Goal: Navigation & Orientation: Find specific page/section

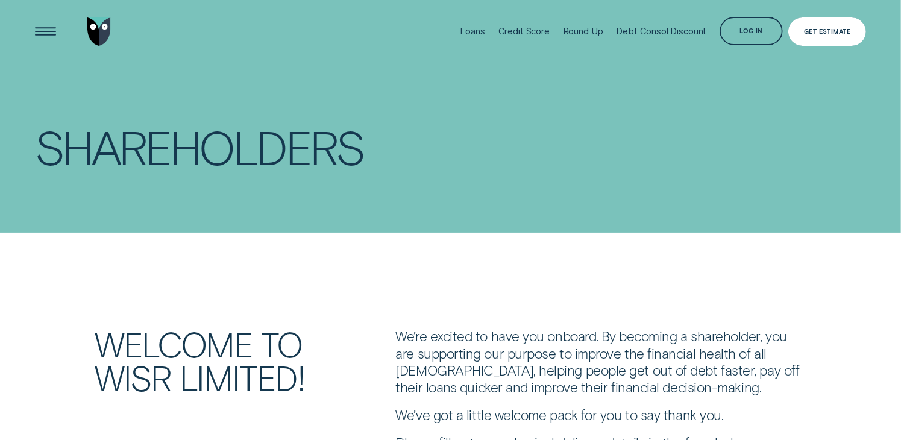
click at [812, 35] on div "Get Estimate" at bounding box center [827, 31] width 78 height 28
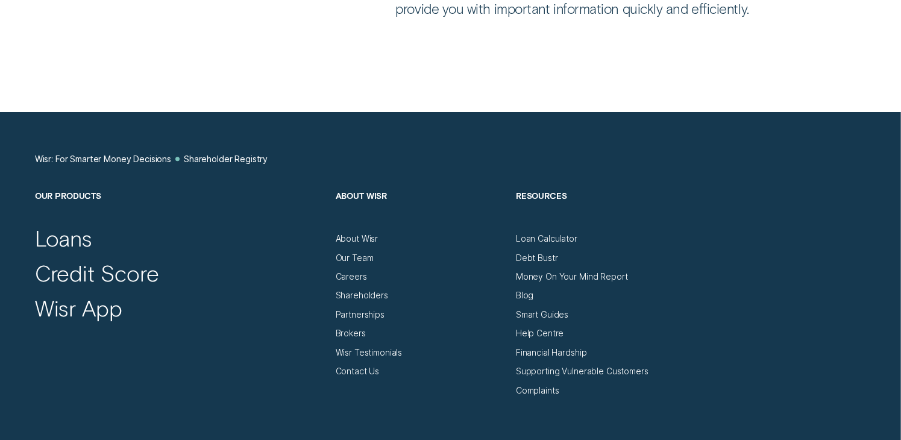
scroll to position [2892, 0]
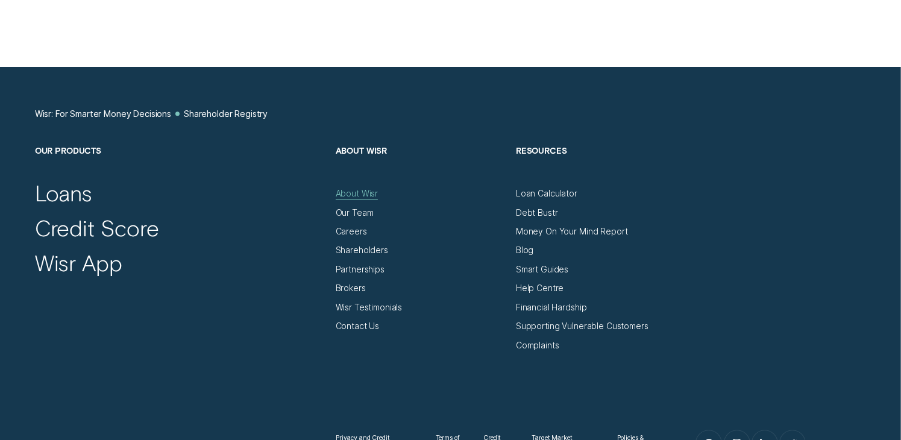
click at [348, 193] on div "About Wisr" at bounding box center [357, 193] width 43 height 10
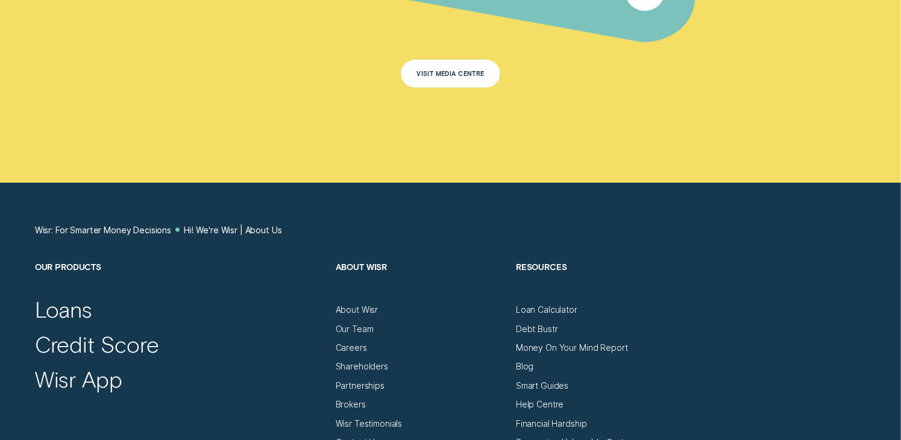
scroll to position [6206, 0]
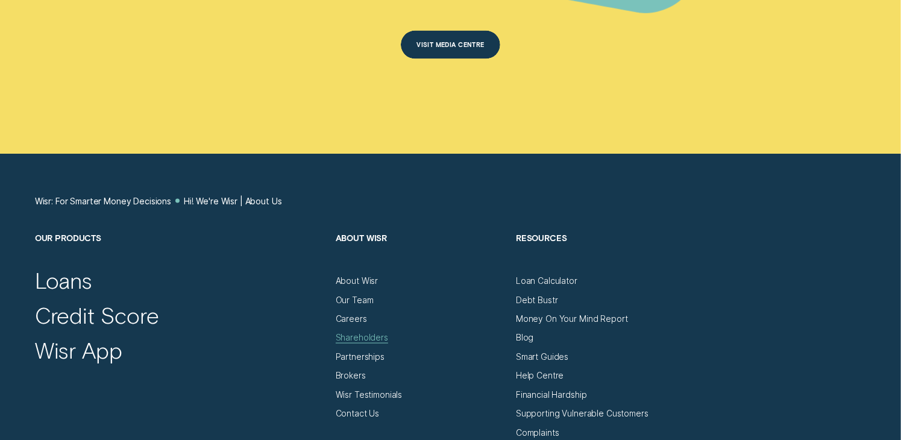
click at [354, 332] on div "Shareholders" at bounding box center [362, 337] width 52 height 10
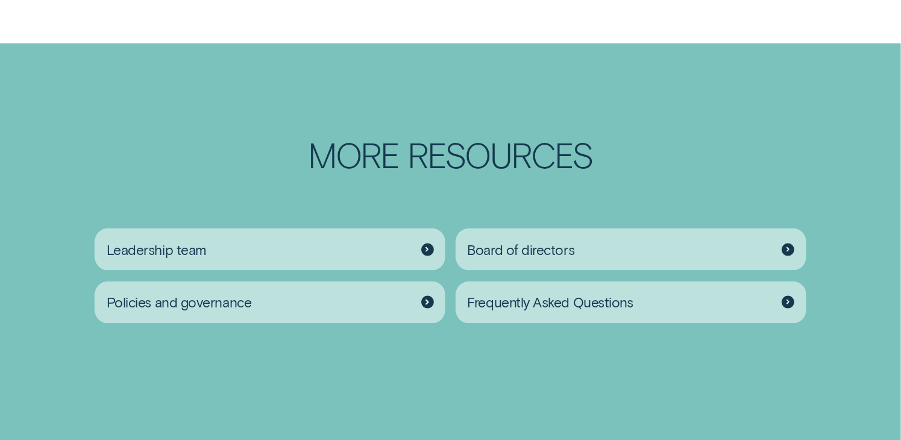
scroll to position [1567, 0]
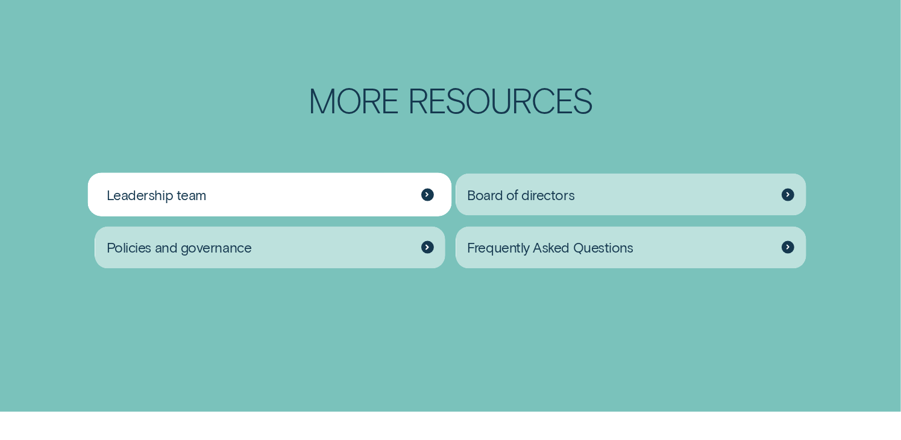
click at [427, 195] on icon at bounding box center [427, 195] width 2 height 4
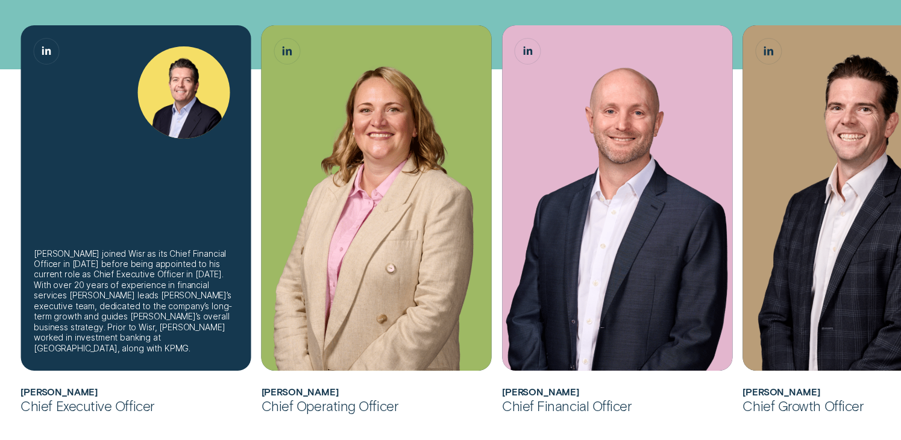
scroll to position [362, 0]
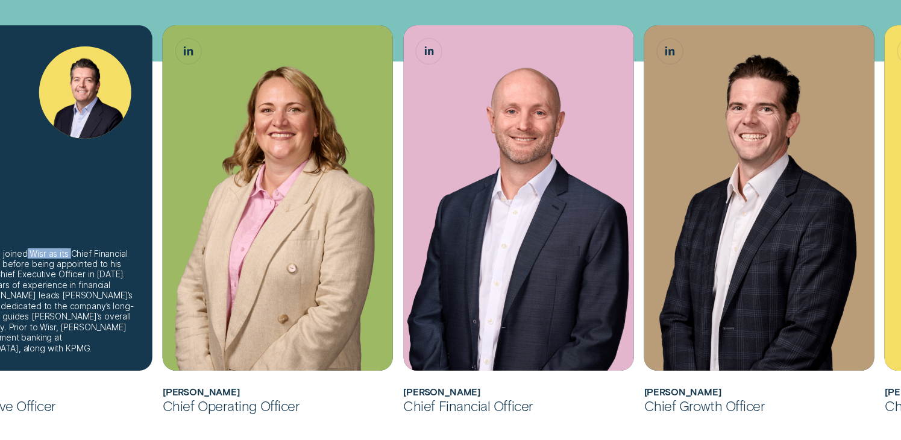
drag, startPoint x: 17, startPoint y: 218, endPoint x: 61, endPoint y: 214, distance: 44.1
click at [61, 214] on div "[PERSON_NAME] joined Wisr as its Chief Financial Officer in [DATE] before being…" at bounding box center [37, 197] width 230 height 345
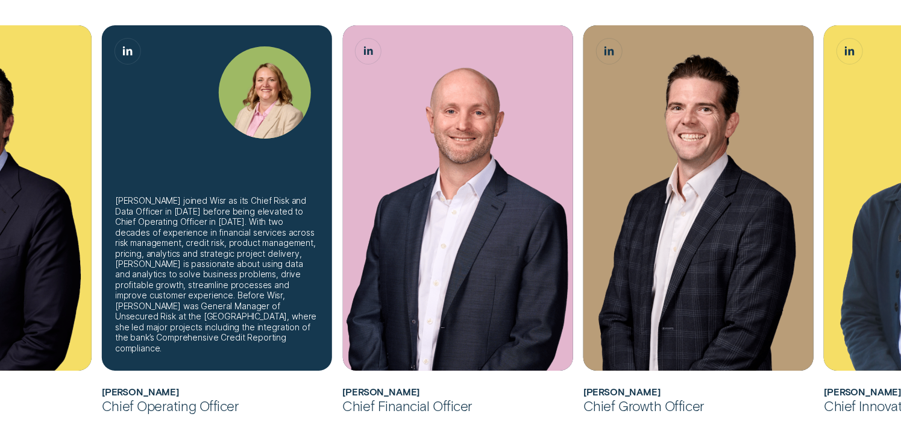
scroll to position [482, 0]
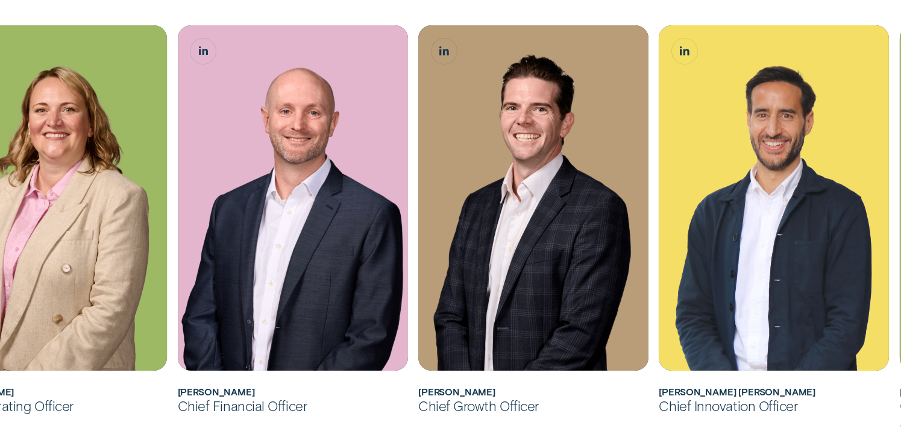
drag, startPoint x: 836, startPoint y: 396, endPoint x: 804, endPoint y: 403, distance: 32.5
click at [804, 403] on div "Chief Innovation Officer" at bounding box center [774, 405] width 230 height 17
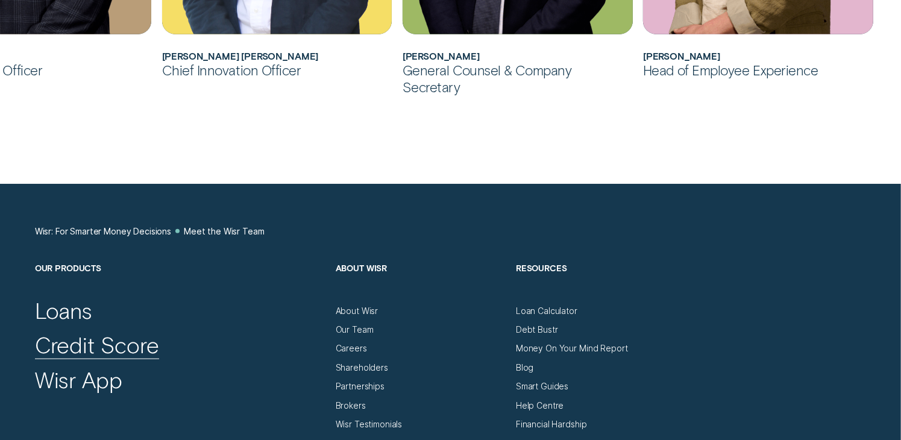
scroll to position [1145, 0]
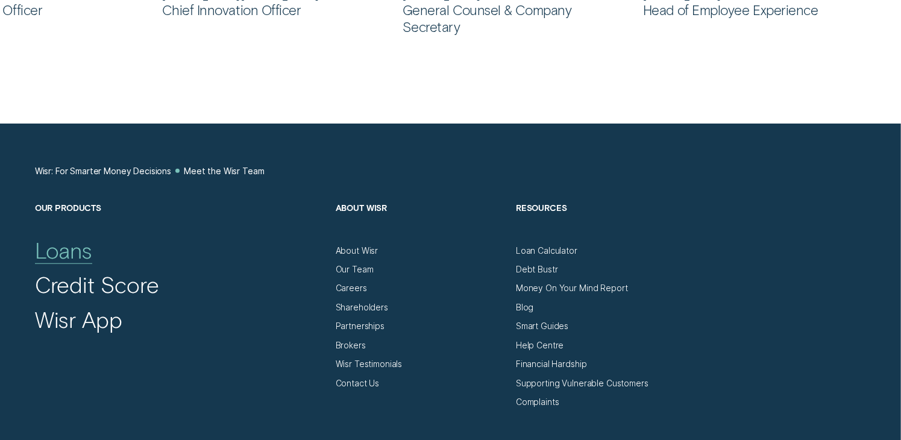
click at [64, 254] on div "Loans" at bounding box center [64, 249] width 58 height 27
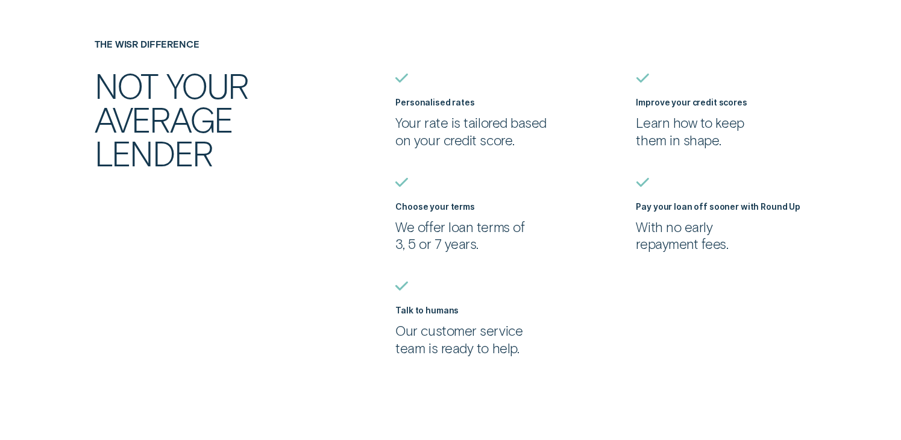
scroll to position [1024, 0]
